Goal: Information Seeking & Learning: Learn about a topic

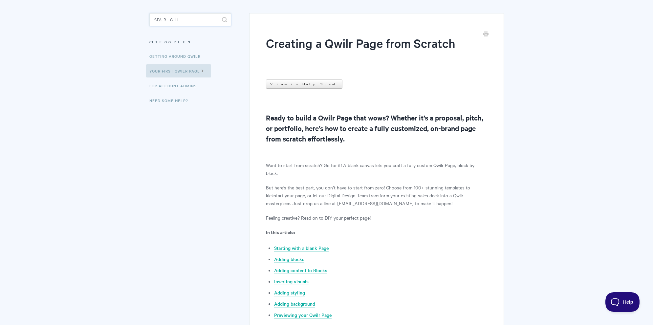
click at [170, 22] on input "Search" at bounding box center [190, 19] width 82 height 13
type input "qwilrpay"
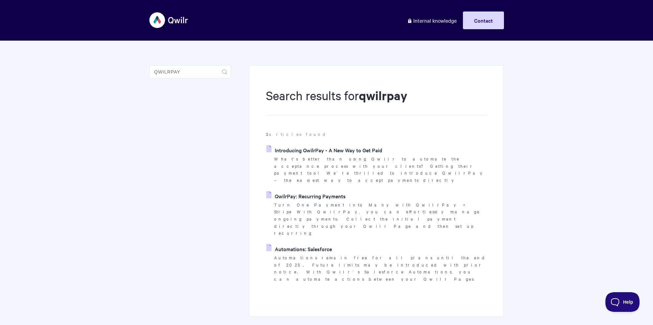
click at [327, 152] on link "Introducing QwilrPay - A New Way to Get Paid" at bounding box center [324, 150] width 116 height 10
